Goal: Task Accomplishment & Management: Complete application form

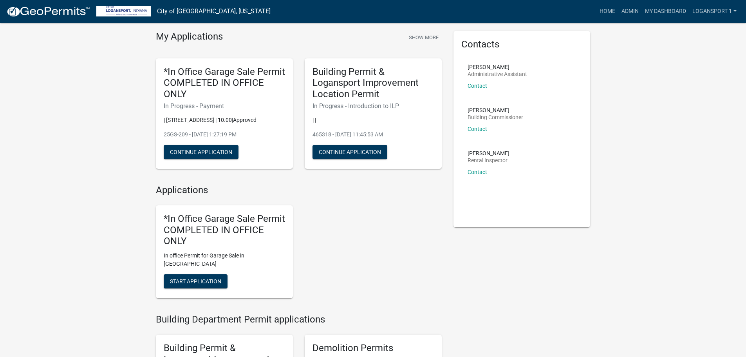
scroll to position [39, 0]
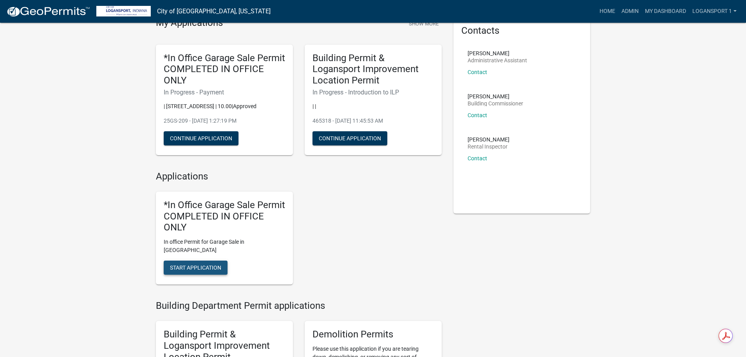
click at [215, 260] on button "Start Application" at bounding box center [196, 267] width 64 height 14
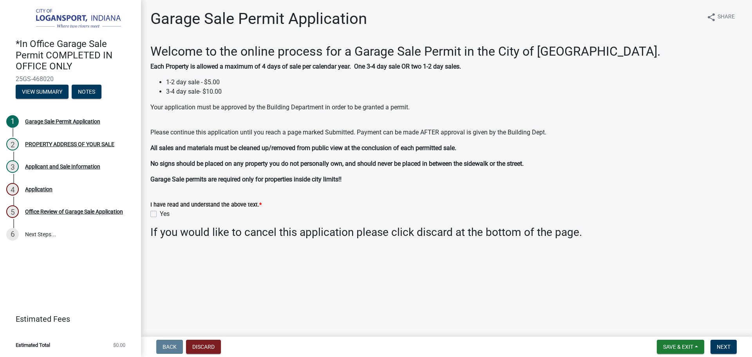
click at [157, 213] on div "Yes" at bounding box center [446, 213] width 592 height 9
click at [160, 211] on label "Yes" at bounding box center [165, 213] width 10 height 9
click at [160, 211] on input "Yes" at bounding box center [162, 211] width 5 height 5
checkbox input "true"
click at [727, 346] on span "Next" at bounding box center [724, 346] width 14 height 6
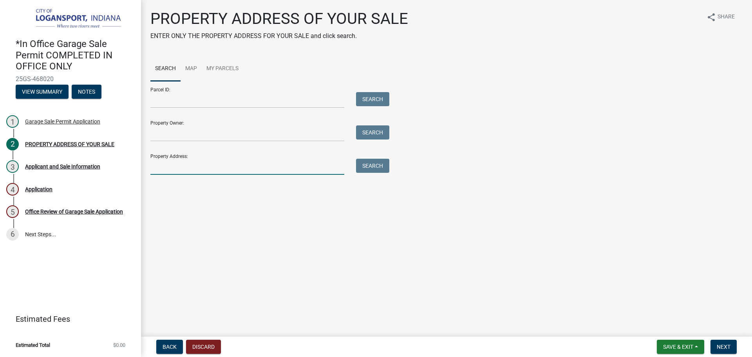
click at [214, 164] on input "Property Address:" at bounding box center [247, 167] width 194 height 16
type input "117 12"
click at [370, 172] on button "Search" at bounding box center [372, 166] width 33 height 14
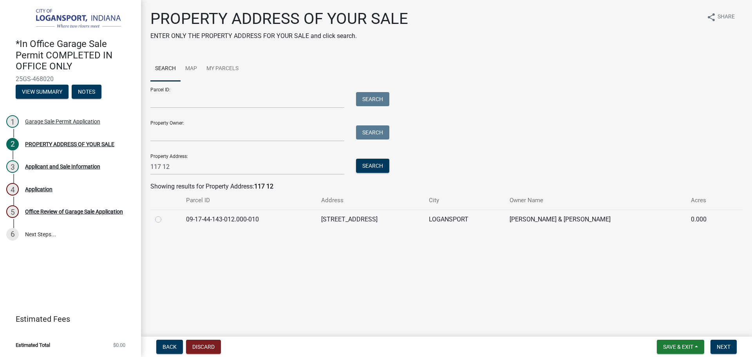
click at [164, 215] on label at bounding box center [164, 215] width 0 height 0
click at [164, 218] on input "radio" at bounding box center [166, 217] width 5 height 5
radio input "true"
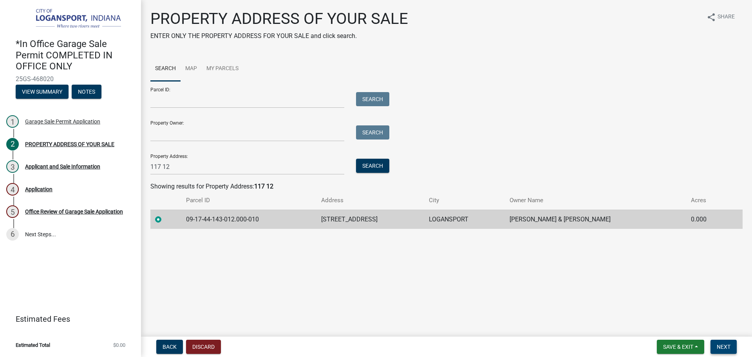
click at [719, 347] on span "Next" at bounding box center [724, 346] width 14 height 6
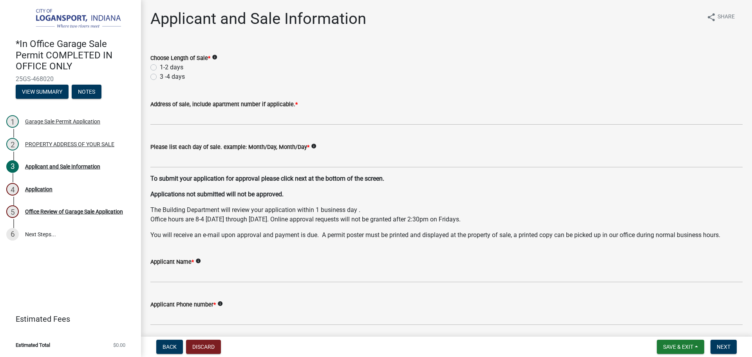
click at [160, 67] on label "1-2 days" at bounding box center [171, 67] width 23 height 9
click at [160, 67] on input "1-2 days" at bounding box center [162, 65] width 5 height 5
radio input "true"
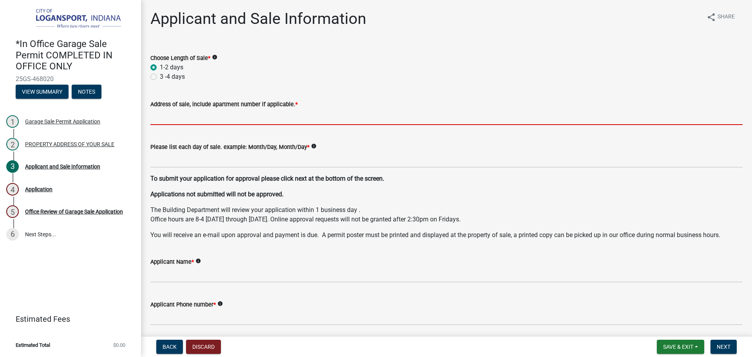
click at [181, 119] on input "Address of sale, include apartment number if applicable. *" at bounding box center [446, 117] width 592 height 16
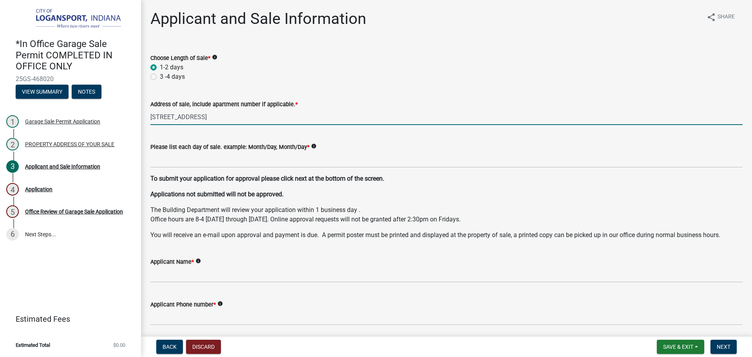
type input "117 12th st"
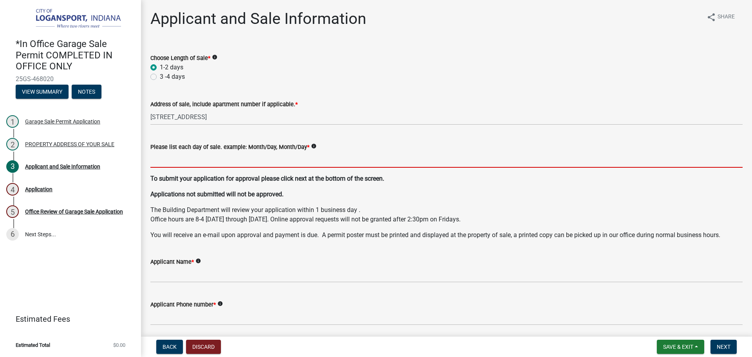
click at [237, 155] on input "Please list each day of sale. example: Month/Day, Month/Day *" at bounding box center [446, 160] width 592 height 16
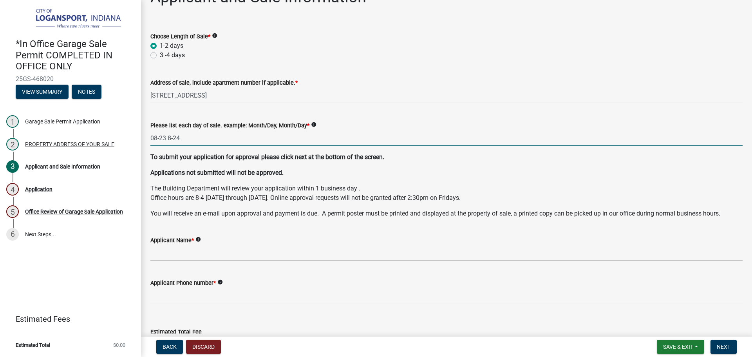
scroll to position [39, 0]
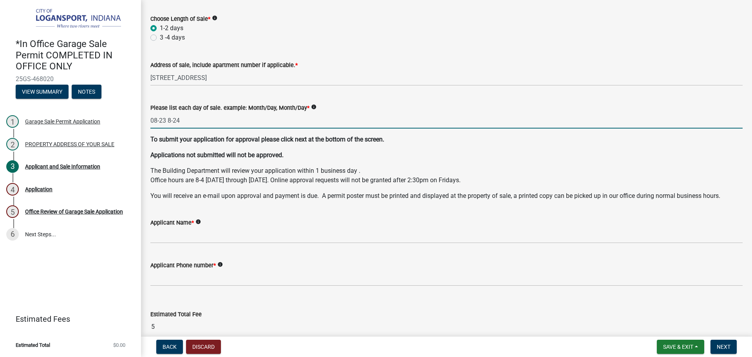
type input "08-23 8-24"
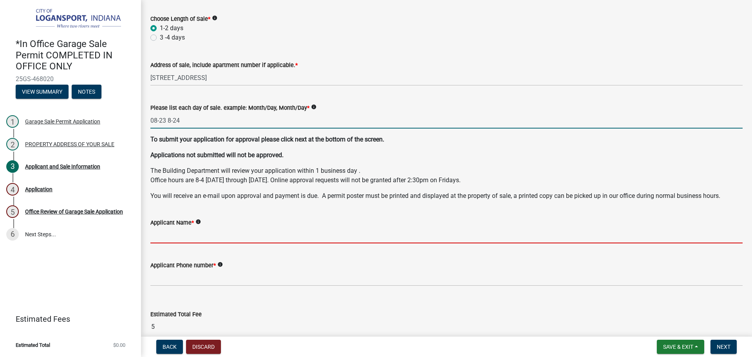
click at [285, 235] on input "Applicant Name *" at bounding box center [446, 235] width 592 height 16
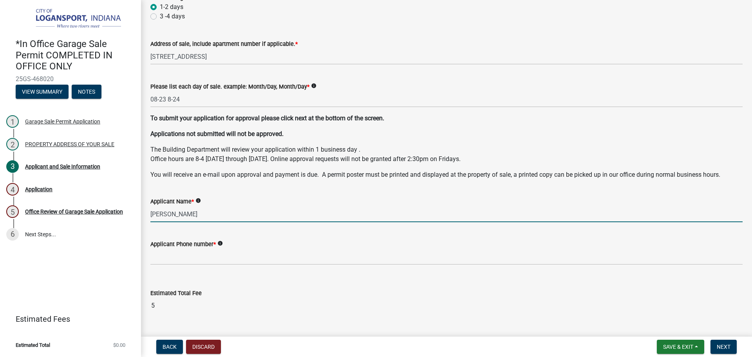
scroll to position [78, 0]
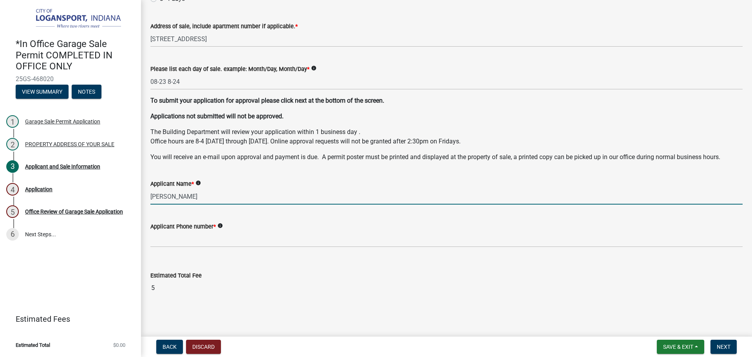
type input "candace downey"
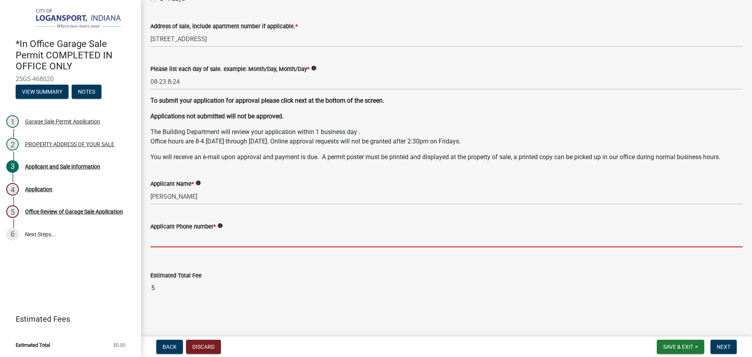
click at [249, 236] on input "Applicant Phone number *" at bounding box center [446, 239] width 592 height 16
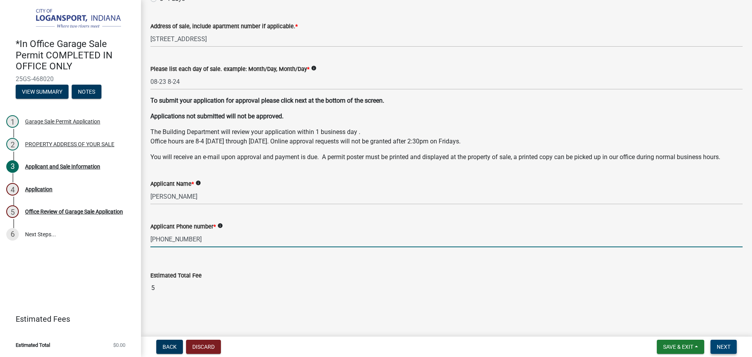
type input "[PHONE_NUMBER]"
click at [719, 345] on span "Next" at bounding box center [724, 346] width 14 height 6
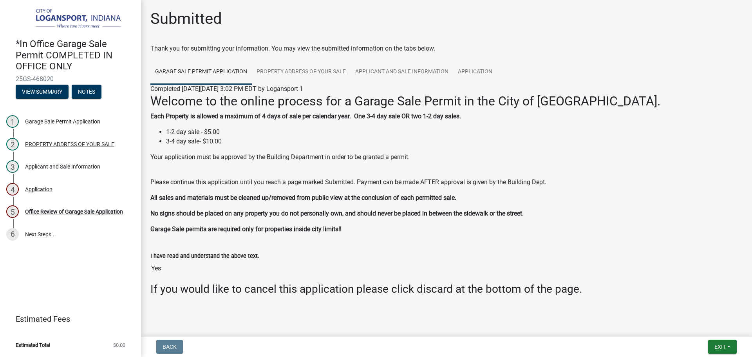
scroll to position [9, 0]
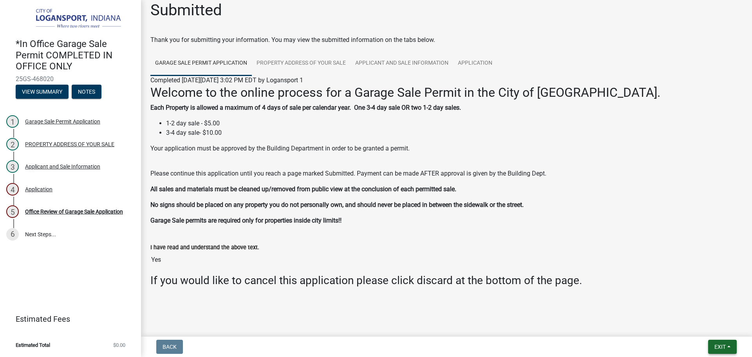
click at [732, 347] on button "Exit" at bounding box center [722, 347] width 29 height 14
click at [697, 324] on button "Save & Exit" at bounding box center [705, 326] width 63 height 19
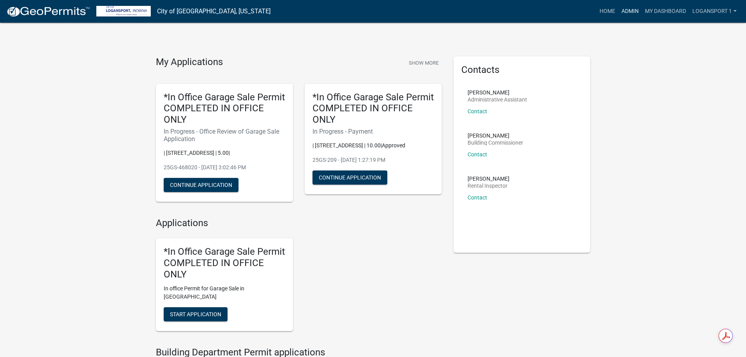
click at [625, 10] on link "Admin" at bounding box center [629, 11] width 23 height 15
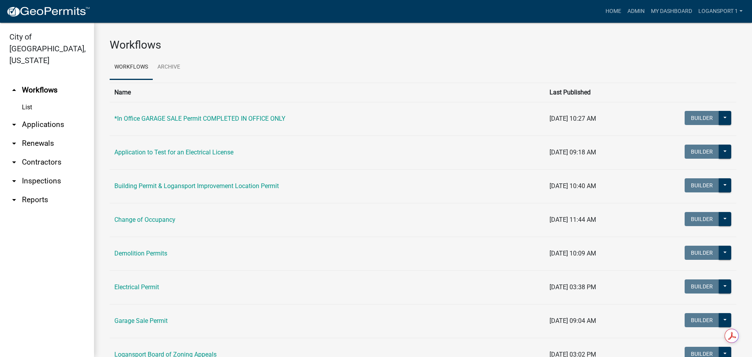
click at [28, 115] on link "arrow_drop_down Applications" at bounding box center [47, 124] width 94 height 19
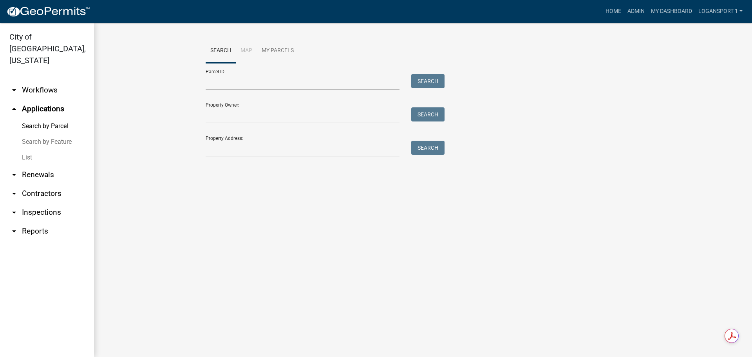
click at [17, 150] on link "List" at bounding box center [47, 158] width 94 height 16
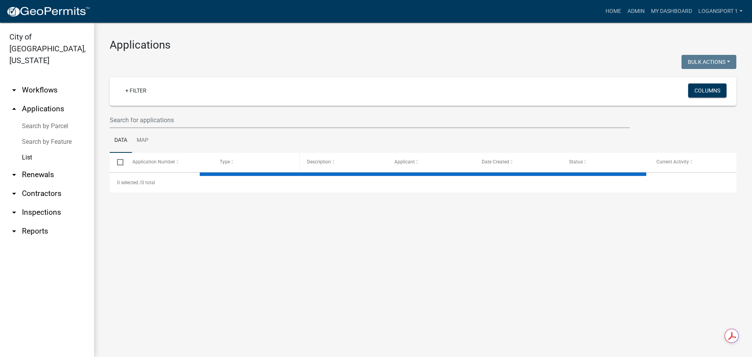
select select "2: 50"
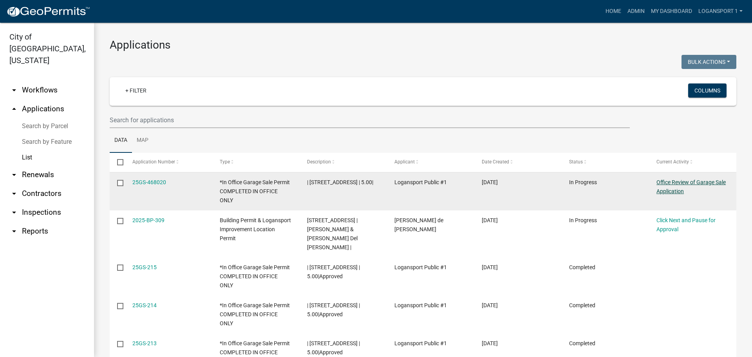
click at [676, 180] on link "Office Review of Garage Sale Application" at bounding box center [690, 186] width 69 height 15
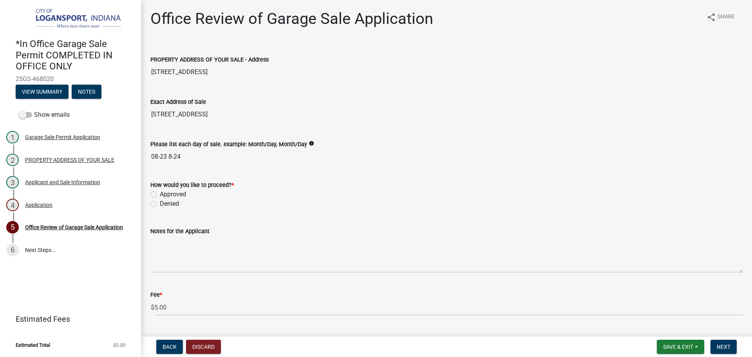
click at [160, 193] on label "Approved" at bounding box center [173, 194] width 26 height 9
click at [160, 193] on input "Approved" at bounding box center [162, 192] width 5 height 5
radio input "true"
click at [717, 343] on button "Next" at bounding box center [723, 347] width 26 height 14
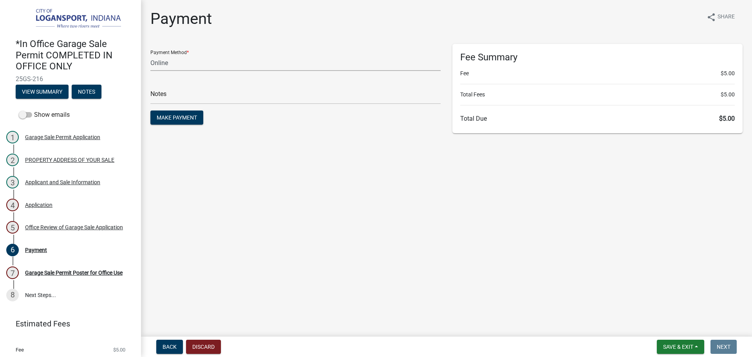
click at [237, 55] on select "Credit Card POS Check Cash Online" at bounding box center [295, 63] width 290 height 16
click at [150, 55] on select "Credit Card POS Check Cash Online" at bounding box center [295, 63] width 290 height 16
click at [253, 142] on main "Payment share Share Payment Method * Credit Card POS Check Cash Online Notes Ma…" at bounding box center [446, 166] width 611 height 333
click at [190, 118] on span "Make Payment" at bounding box center [177, 117] width 40 height 6
click at [163, 60] on select "Credit Card POS Check Cash Online" at bounding box center [295, 63] width 290 height 16
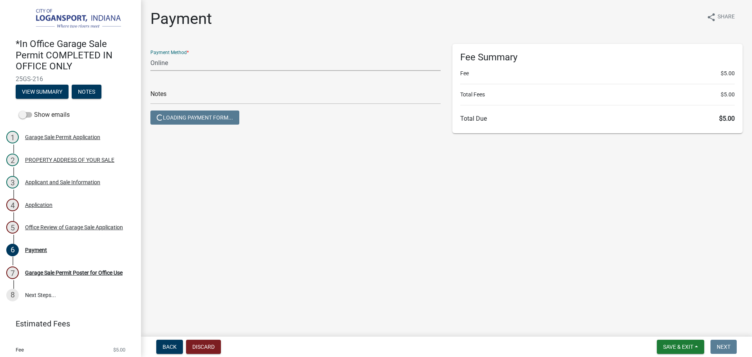
select select "2: 1"
click at [150, 55] on select "Credit Card POS Check Cash Online" at bounding box center [295, 63] width 290 height 16
click at [394, 172] on main "Payment share Share Payment Method * Credit Card POS Check Cash Online Notes Lo…" at bounding box center [446, 166] width 611 height 333
click at [222, 92] on input "text" at bounding box center [295, 96] width 290 height 16
type input "117838"
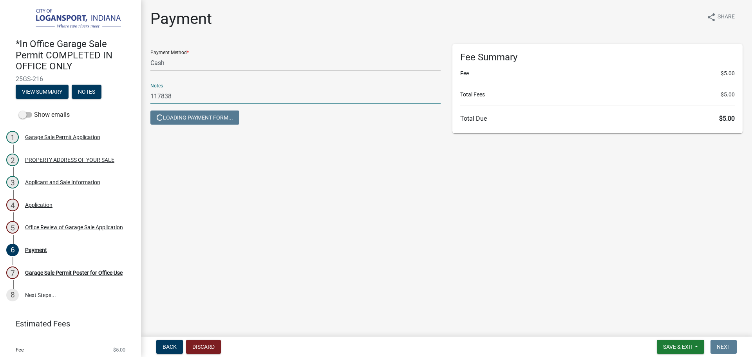
click at [303, 156] on main "Payment share Share Payment Method * Credit Card POS Check Cash Online Notes 11…" at bounding box center [446, 166] width 611 height 333
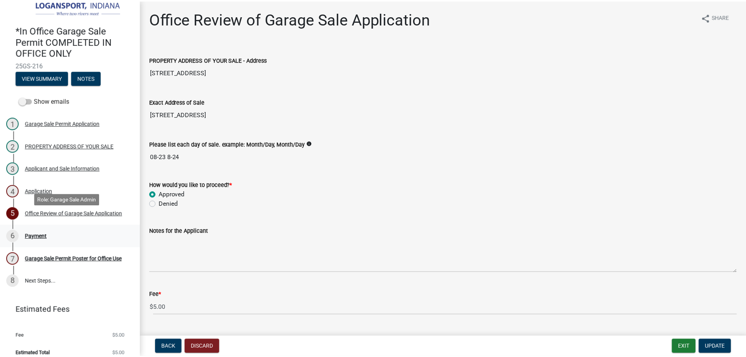
scroll to position [21, 0]
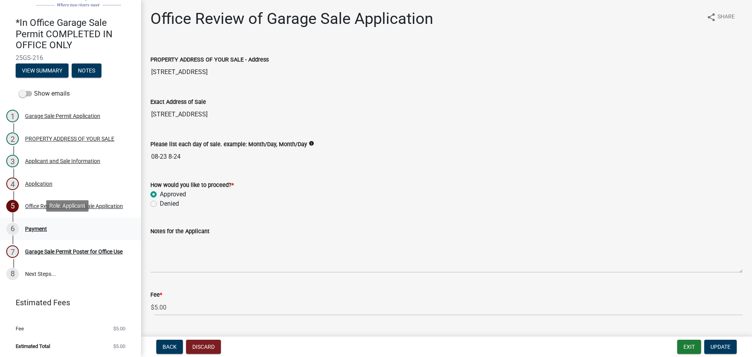
click at [42, 222] on div "6 Payment" at bounding box center [67, 228] width 122 height 13
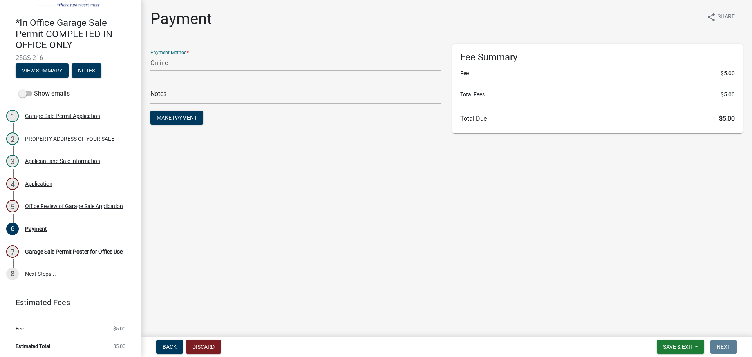
click at [181, 66] on select "Credit Card POS Check Cash Online" at bounding box center [295, 63] width 290 height 16
select select "2: 1"
click at [150, 55] on select "Credit Card POS Check Cash Online" at bounding box center [295, 63] width 290 height 16
click at [173, 100] on input "text" at bounding box center [295, 96] width 290 height 16
type input "117838"
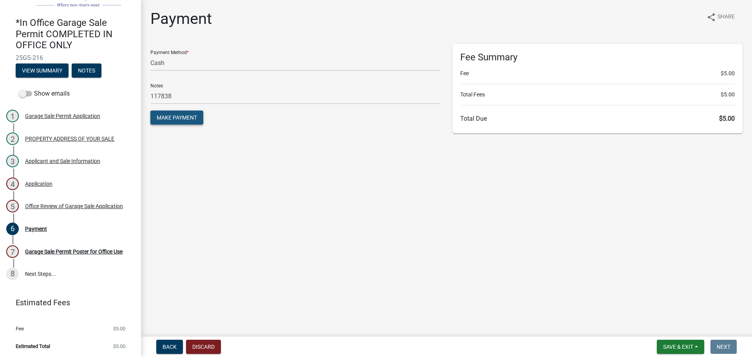
click at [170, 117] on button "Make Payment" at bounding box center [176, 117] width 53 height 14
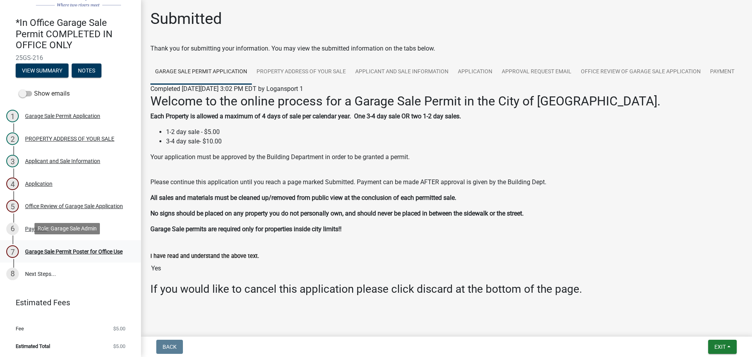
click at [93, 240] on link "7 Garage Sale Permit Poster for Office Use" at bounding box center [70, 251] width 141 height 23
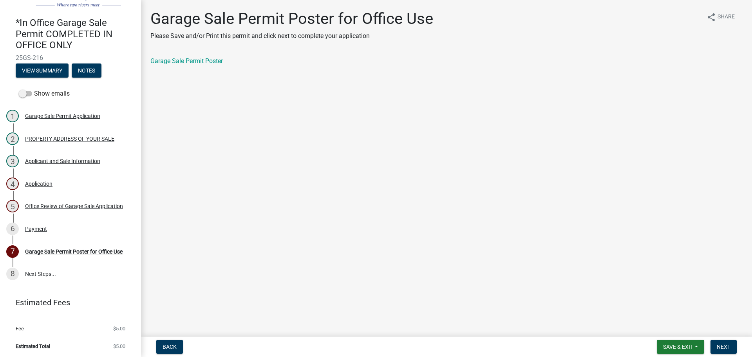
click at [168, 56] on div "Garage Sale Permit Poster" at bounding box center [446, 60] width 592 height 9
click at [173, 58] on link "Garage Sale Permit Poster" at bounding box center [186, 60] width 72 height 7
click at [725, 345] on span "Next" at bounding box center [724, 346] width 14 height 6
